Goal: Task Accomplishment & Management: Manage account settings

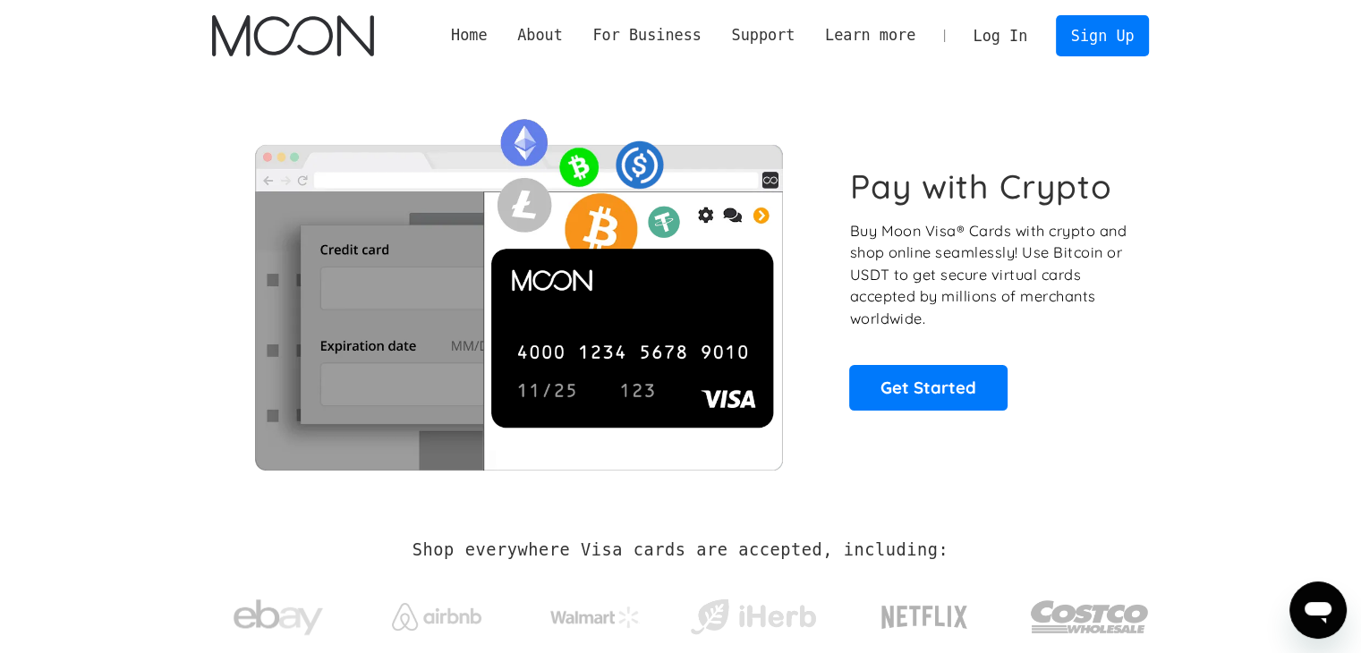
click at [981, 31] on link "Log In" at bounding box center [1001, 35] width 84 height 39
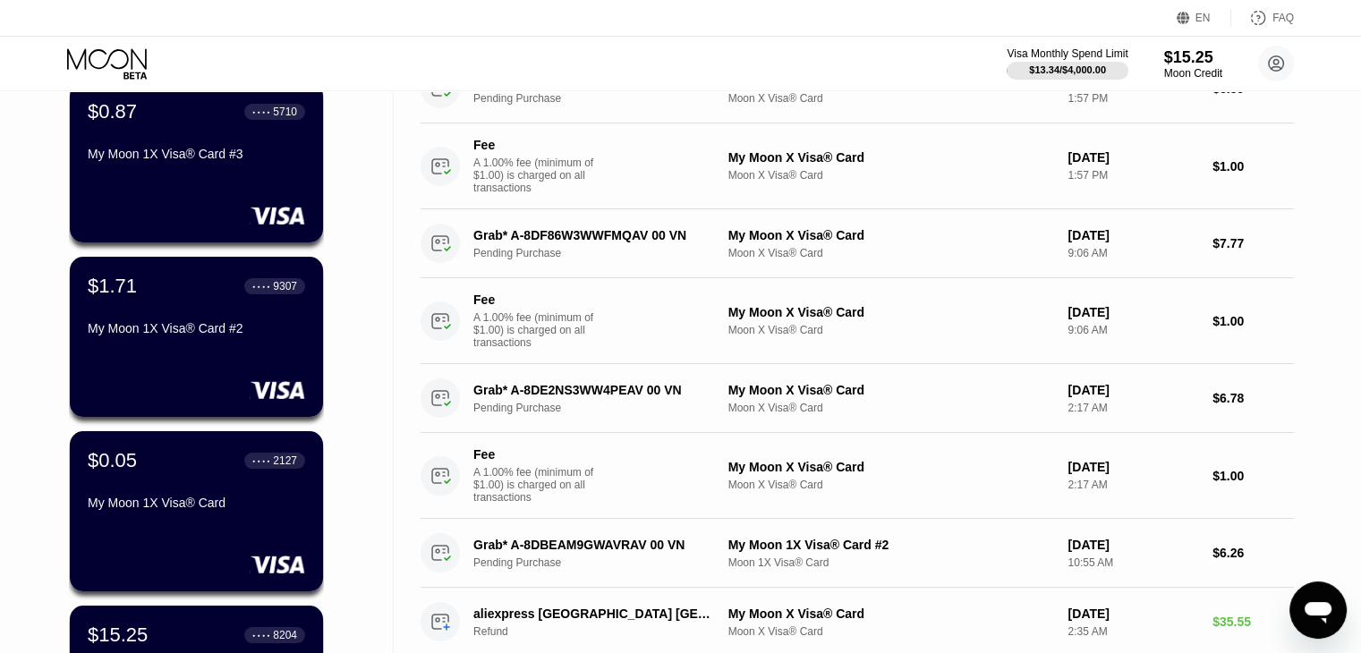
scroll to position [447, 0]
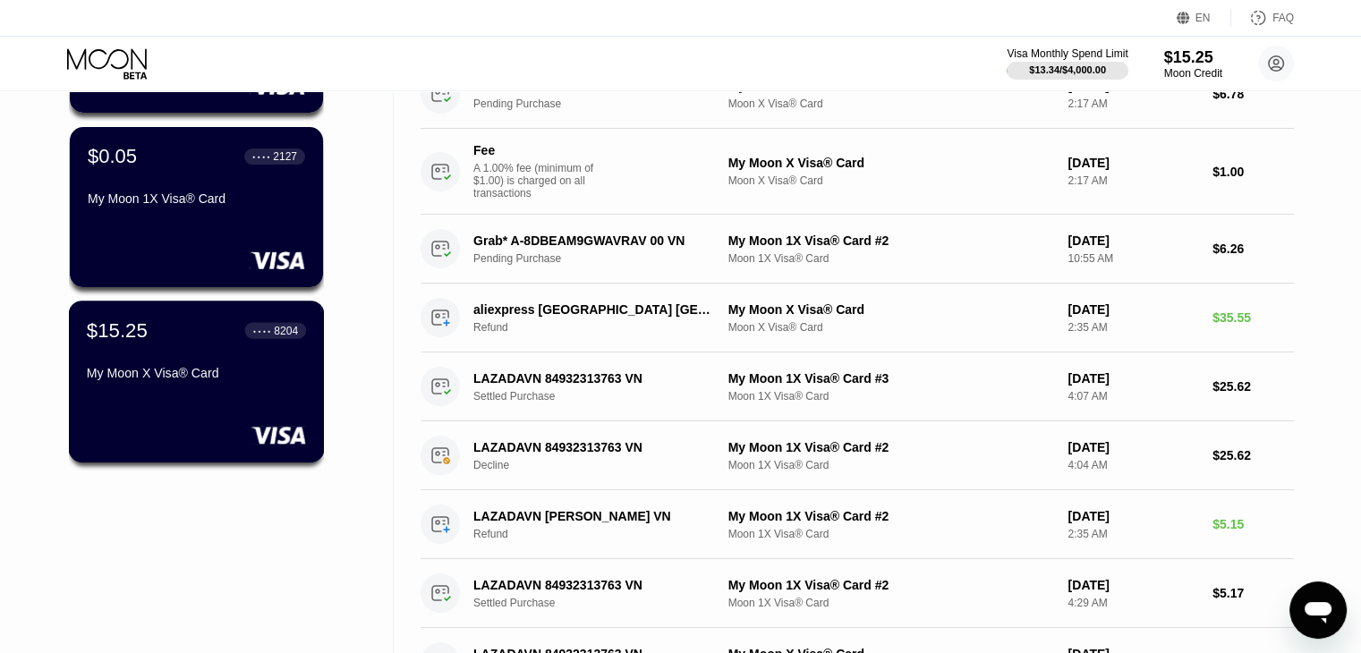
click at [235, 359] on div "$15.25 ● ● ● ● 8204 My Moon X Visa® Card" at bounding box center [196, 353] width 219 height 69
